Goal: Find specific page/section: Find specific page/section

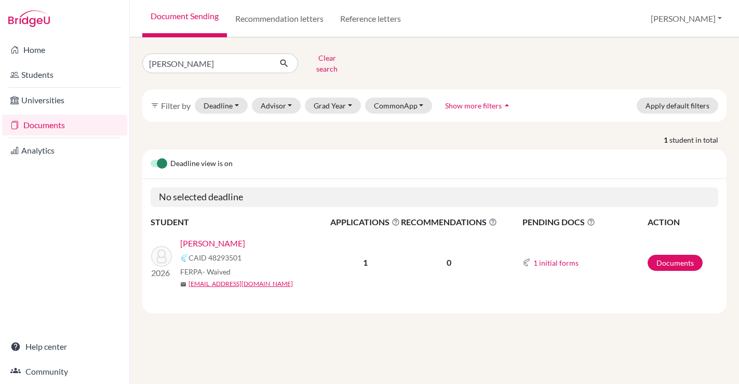
click at [38, 127] on link "Documents" at bounding box center [64, 125] width 125 height 21
drag, startPoint x: 206, startPoint y: 63, endPoint x: 105, endPoint y: 62, distance: 100.7
click at [105, 62] on div "Home Students Universities Documents Analytics Help center Community Document S…" at bounding box center [369, 192] width 739 height 384
type input "kwon"
click button "submit" at bounding box center [285, 63] width 28 height 20
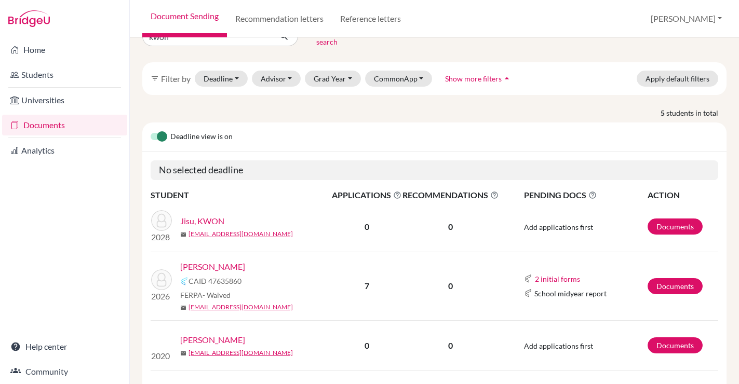
scroll to position [35, 0]
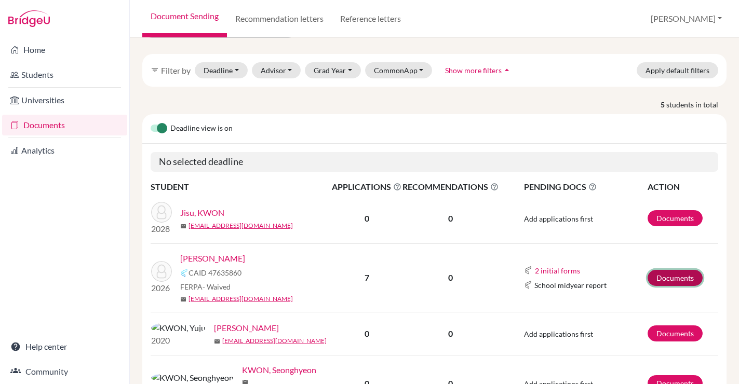
click at [670, 270] on link "Documents" at bounding box center [674, 278] width 55 height 16
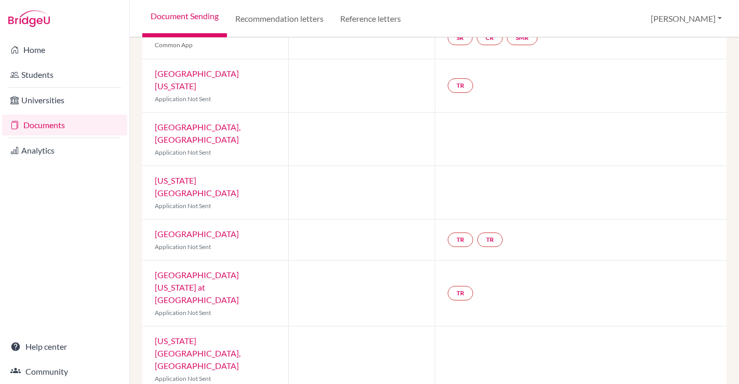
scroll to position [133, 0]
